Goal: Use online tool/utility: Utilize a website feature to perform a specific function

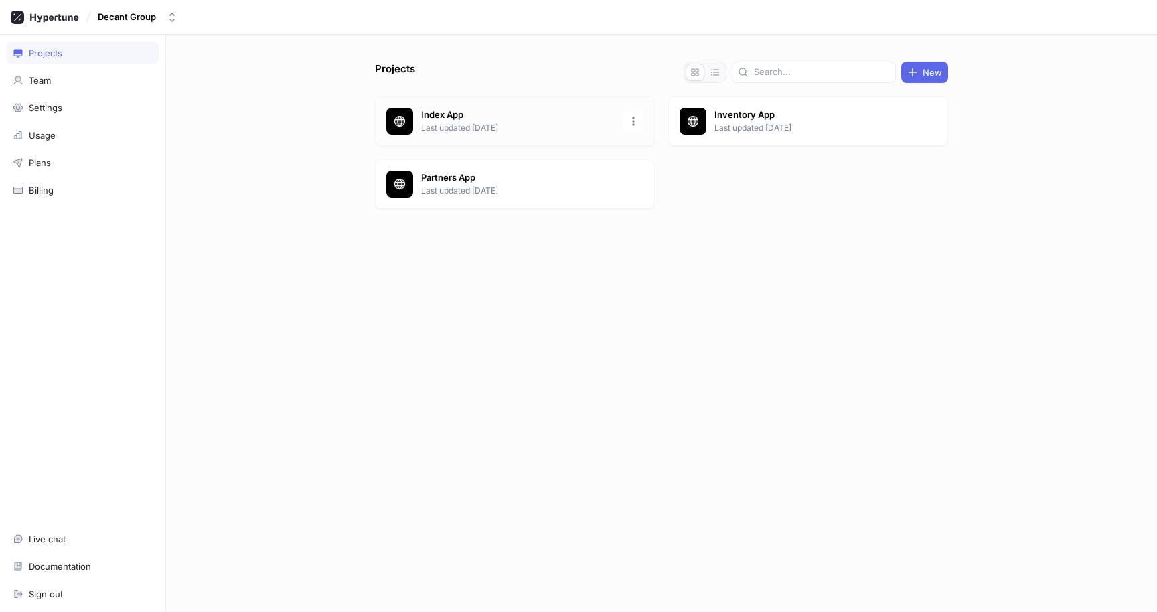
click at [450, 115] on p "Index App" at bounding box center [518, 114] width 194 height 13
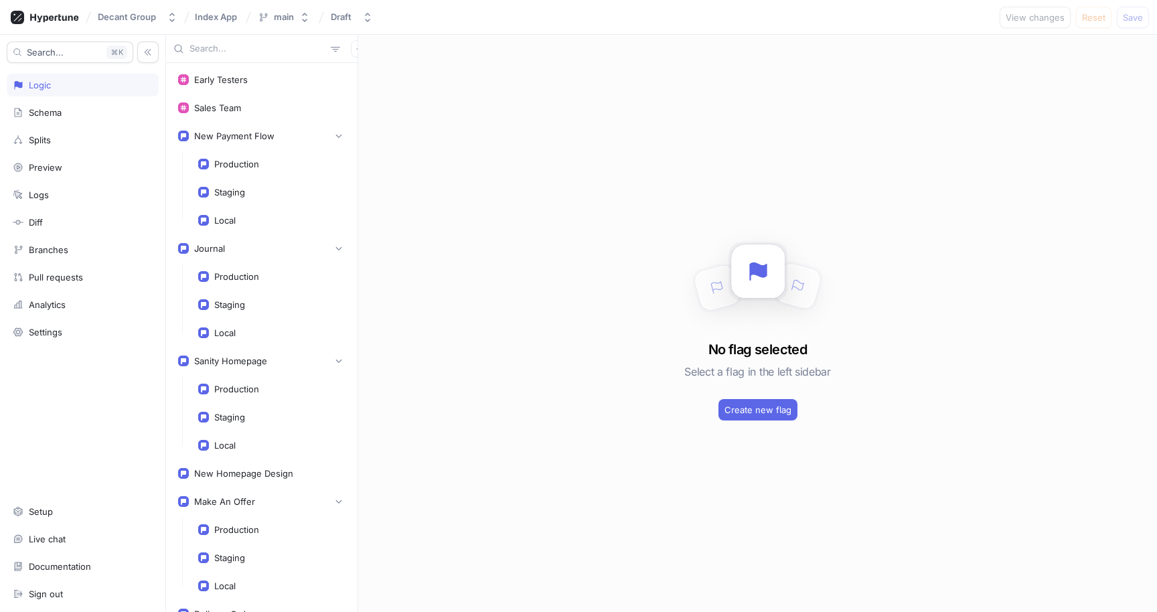
click at [504, 360] on div "No flag selected Select a flag in the left sidebar Create new flag" at bounding box center [757, 323] width 799 height 577
click at [231, 261] on div "Journal" at bounding box center [261, 248] width 185 height 27
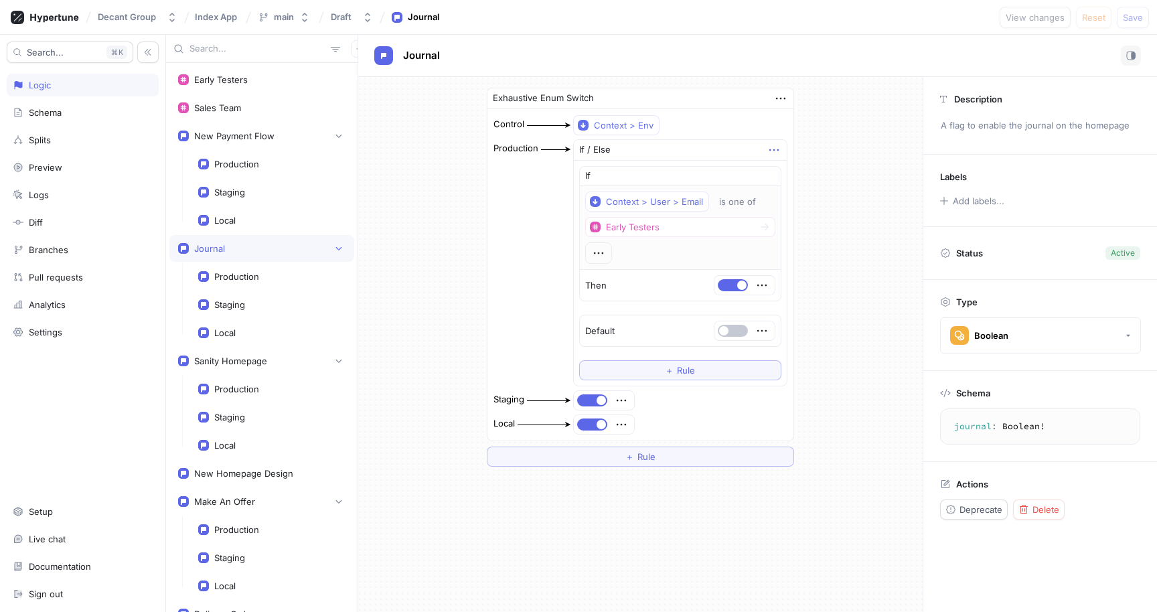
click at [767, 151] on icon "button" at bounding box center [774, 150] width 15 height 15
click at [771, 172] on img at bounding box center [772, 175] width 8 height 8
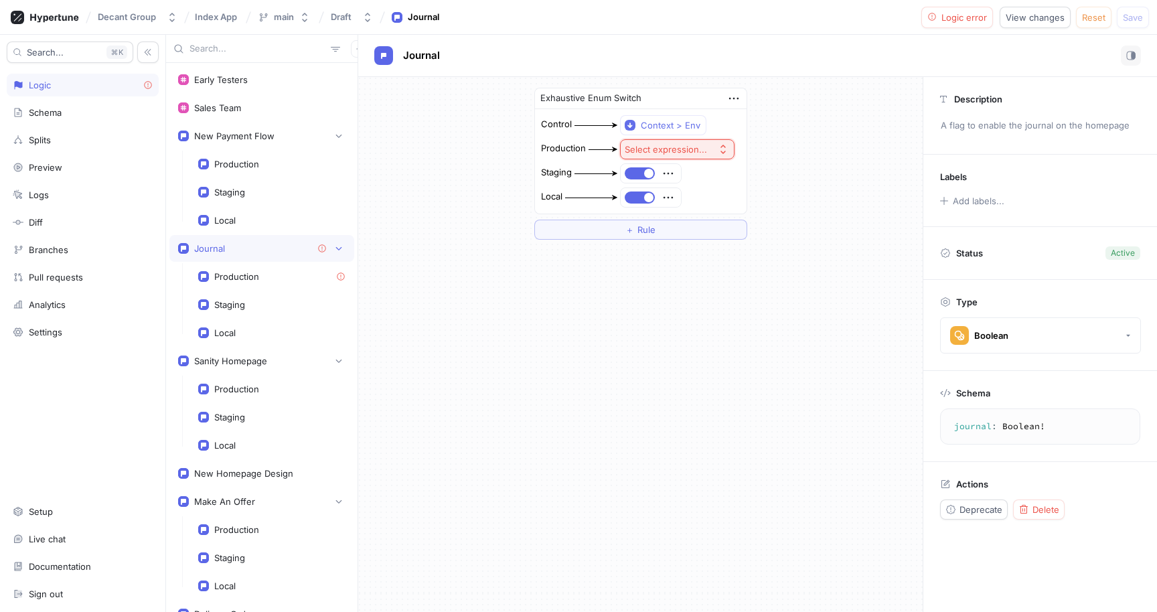
click at [656, 149] on div "Select expression..." at bounding box center [666, 149] width 82 height 11
click at [662, 194] on span "Toggle" at bounding box center [707, 197] width 124 height 11
click at [653, 150] on button "button" at bounding box center [640, 149] width 30 height 12
click at [1133, 14] on span "Save" at bounding box center [1133, 17] width 20 height 8
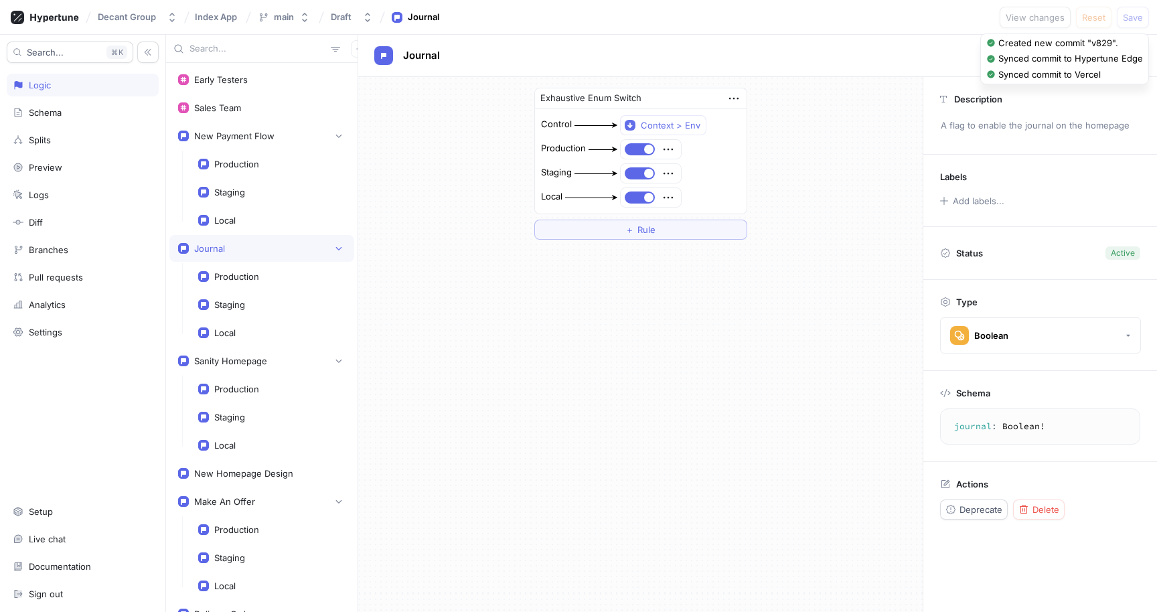
click at [789, 191] on div "Exhaustive Enum Switch Control Context > Env Production Staging Local ＋ Rule" at bounding box center [640, 163] width 565 height 173
click at [801, 245] on div "Exhaustive Enum Switch Control Context > Env Production Staging Local ＋ Rule" at bounding box center [640, 163] width 565 height 173
click at [802, 272] on div "Exhaustive Enum Switch Control Context > Env Production Staging Local ＋ Rule" at bounding box center [640, 344] width 565 height 535
click at [769, 315] on div "Exhaustive Enum Switch Control Context > Env Production Staging Local ＋ Rule" at bounding box center [640, 344] width 565 height 535
click at [765, 412] on div "Exhaustive Enum Switch Control Context > Env Production Staging Local ＋ Rule" at bounding box center [640, 344] width 565 height 535
